Goal: Navigation & Orientation: Go to known website

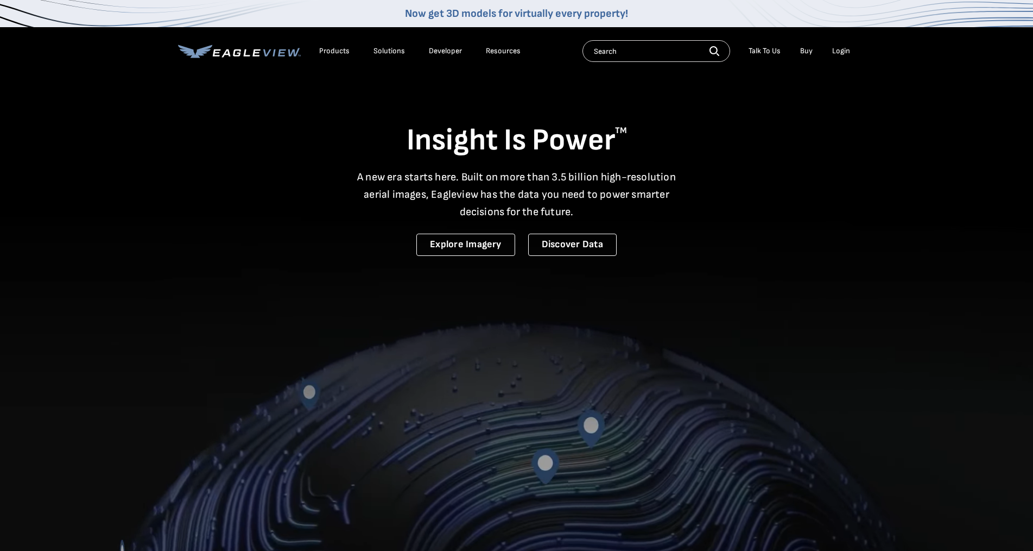
click at [840, 50] on div "Login" at bounding box center [841, 51] width 18 height 10
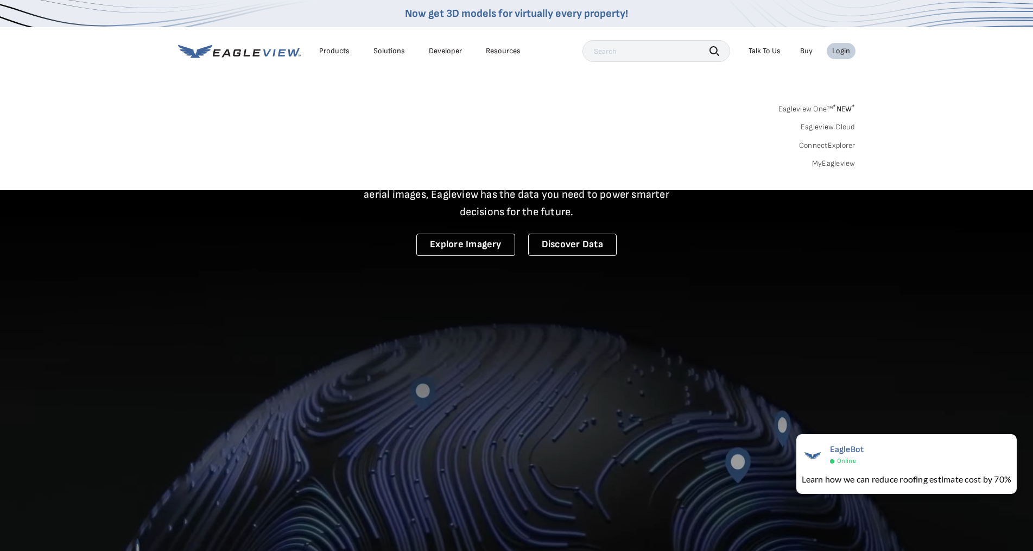
click at [844, 52] on div "Login" at bounding box center [841, 51] width 18 height 10
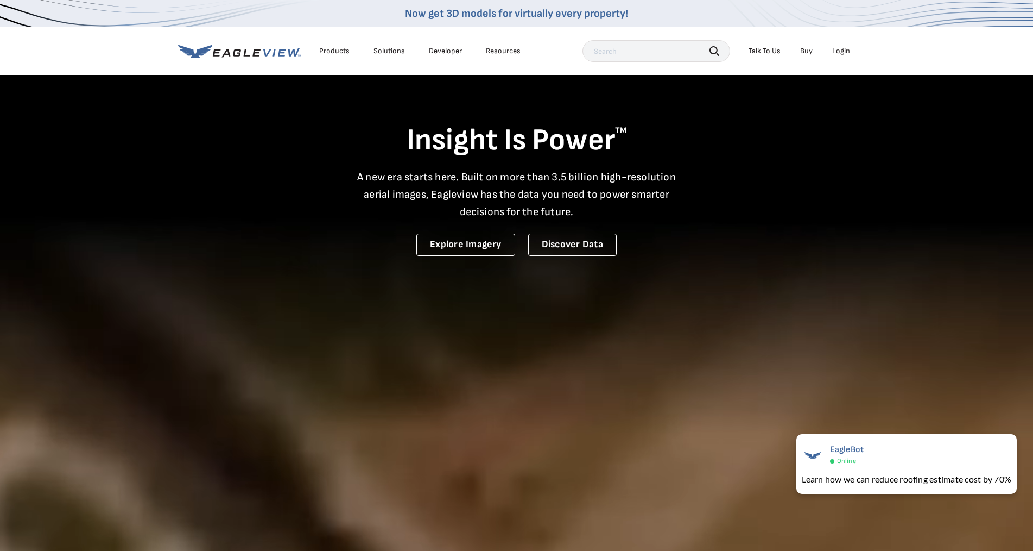
click at [844, 52] on div "Login" at bounding box center [841, 51] width 18 height 10
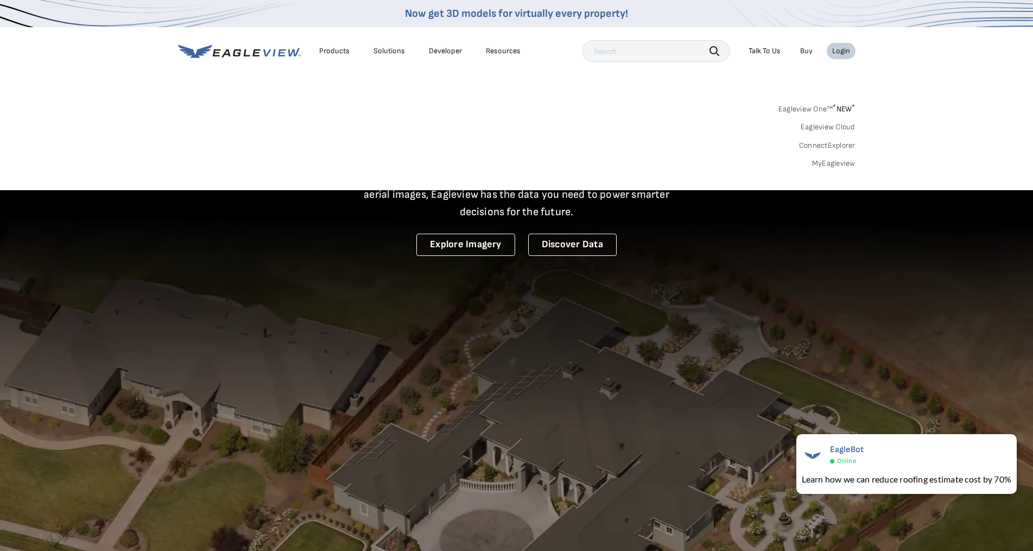
click at [824, 164] on link "MyEagleview" at bounding box center [833, 164] width 43 height 10
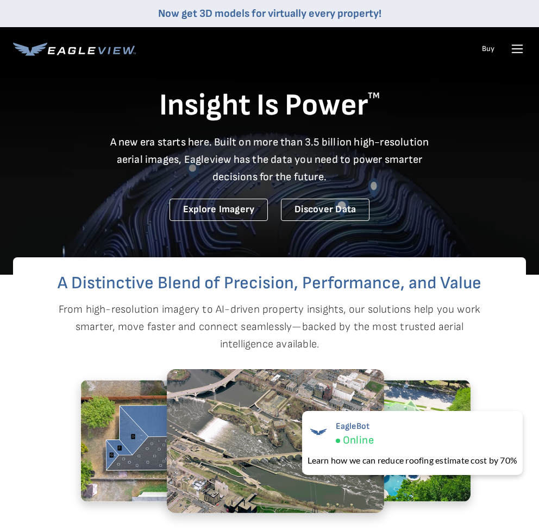
click at [522, 49] on icon at bounding box center [517, 49] width 10 height 0
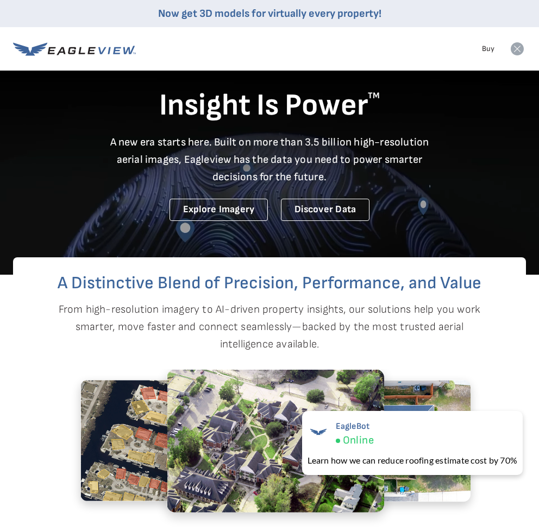
click at [409, 113] on div "Insight Is Power TM A new era starts here. Built on more than 3.5 billion high-…" at bounding box center [269, 130] width 513 height 182
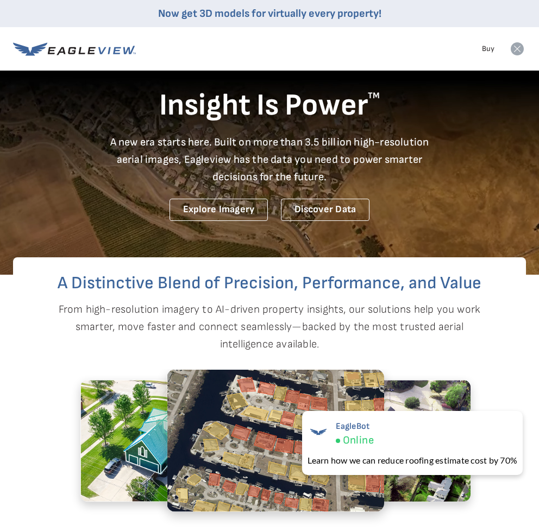
click at [444, 292] on h2 "A Distinctive Blend of Precision, Performance, and Value" at bounding box center [269, 283] width 513 height 17
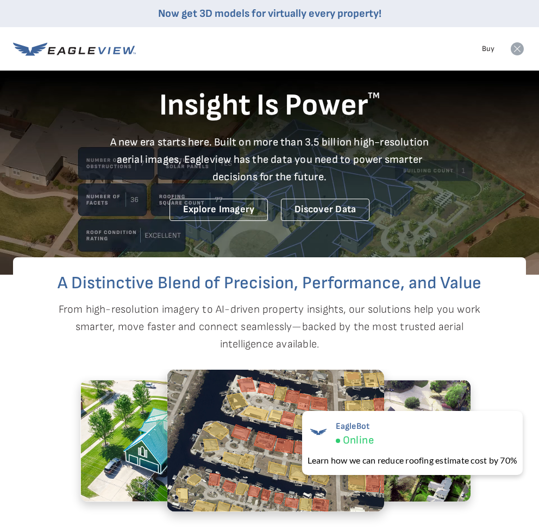
click at [515, 46] on icon at bounding box center [516, 48] width 13 height 13
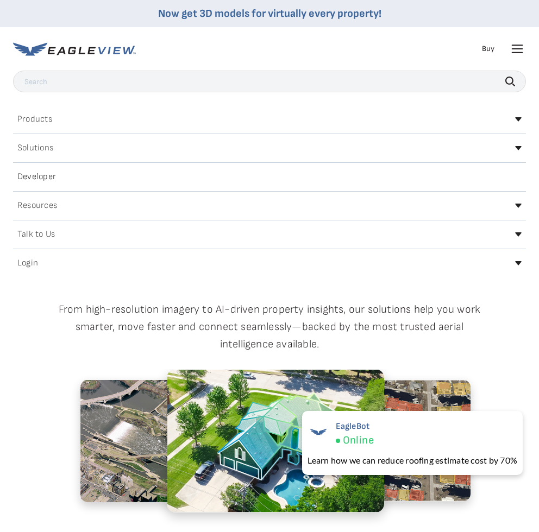
click at [514, 263] on div "Login" at bounding box center [269, 263] width 513 height 17
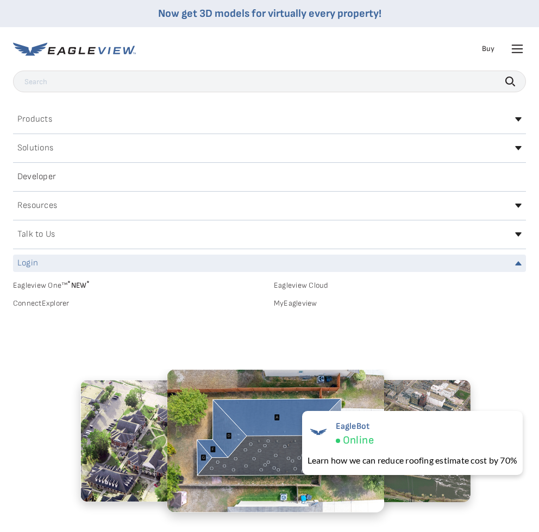
click at [54, 284] on link "Eagleview One™ * NEW *" at bounding box center [139, 283] width 252 height 12
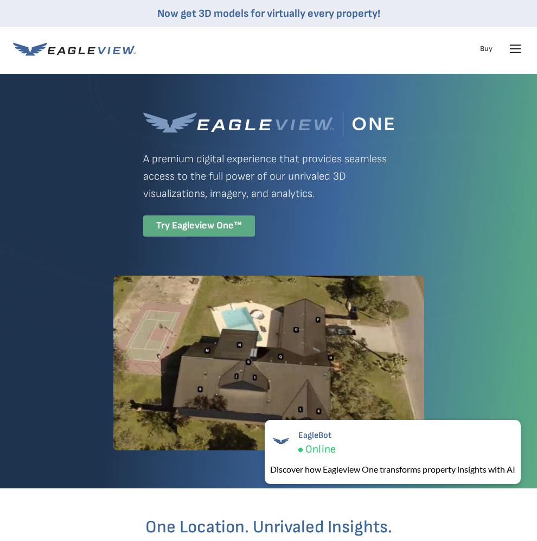
click at [191, 229] on div "Try Eagleview One™" at bounding box center [199, 226] width 112 height 21
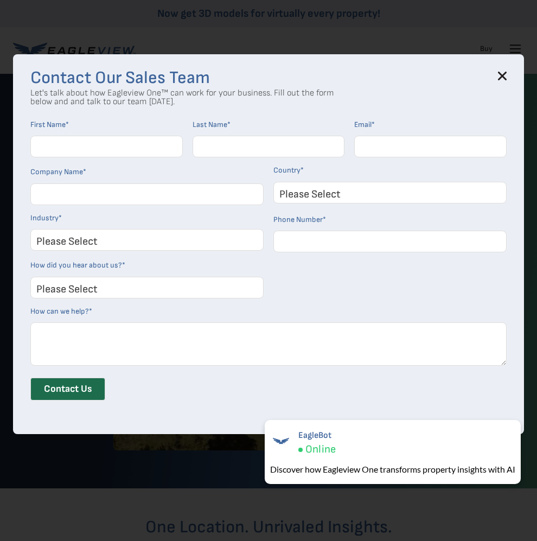
click at [507, 74] on icon at bounding box center [502, 76] width 9 height 9
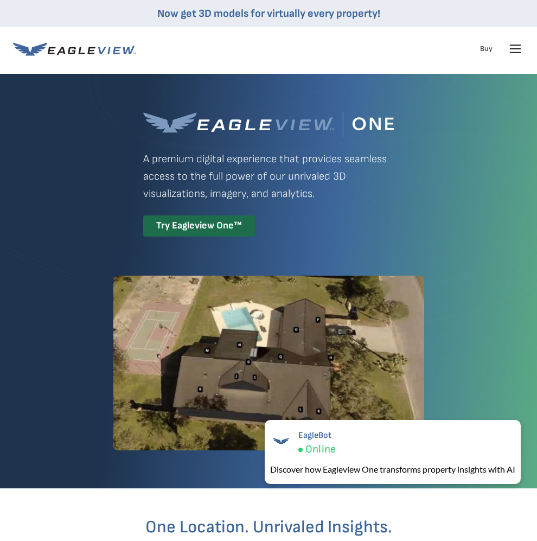
click at [516, 44] on icon at bounding box center [515, 48] width 17 height 17
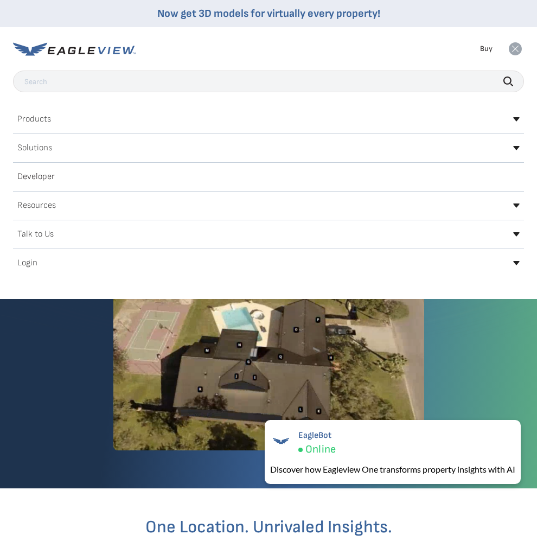
click at [514, 263] on icon at bounding box center [517, 263] width 7 height 4
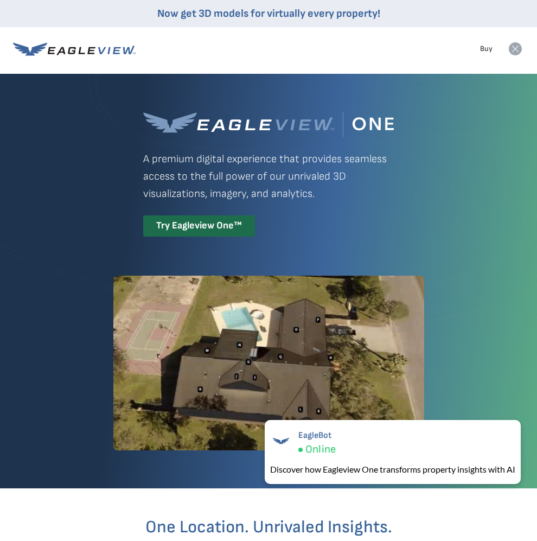
click at [519, 45] on icon at bounding box center [515, 48] width 13 height 13
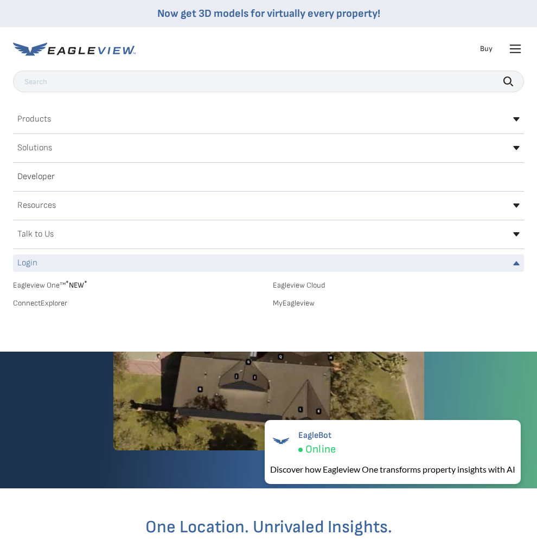
click at [59, 305] on link "ConnectExplorer" at bounding box center [138, 304] width 251 height 10
